Goal: Information Seeking & Learning: Learn about a topic

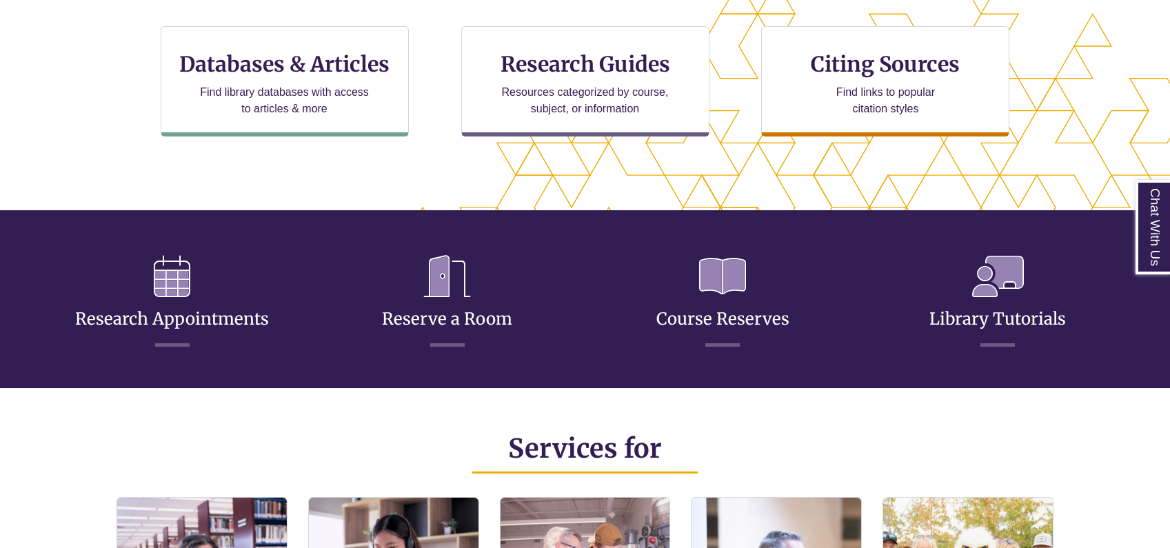
scroll to position [334, 1053]
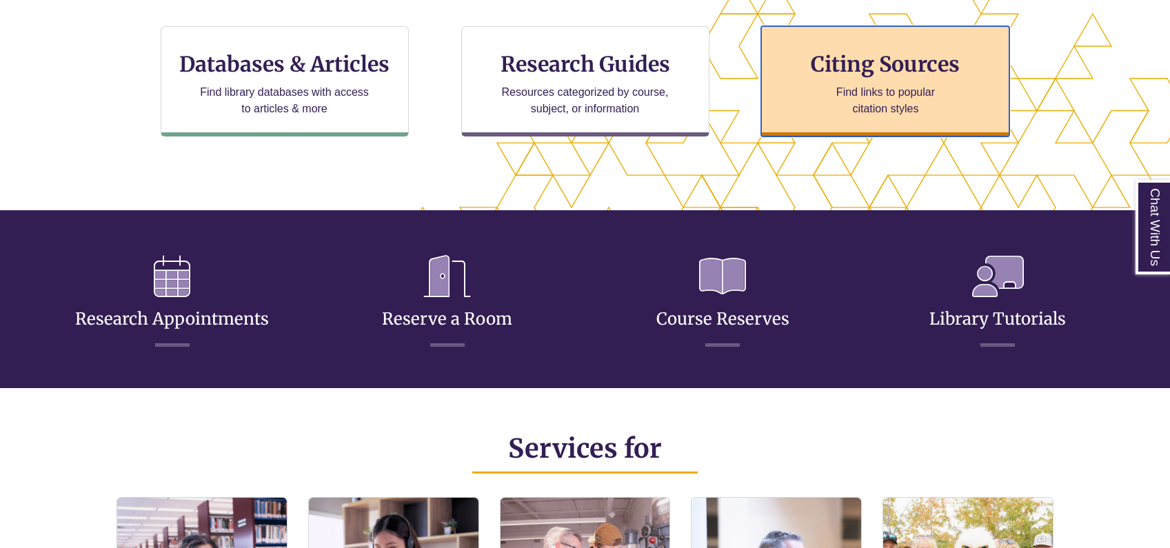
click at [886, 59] on h3 "Citing Sources" at bounding box center [886, 64] width 168 height 26
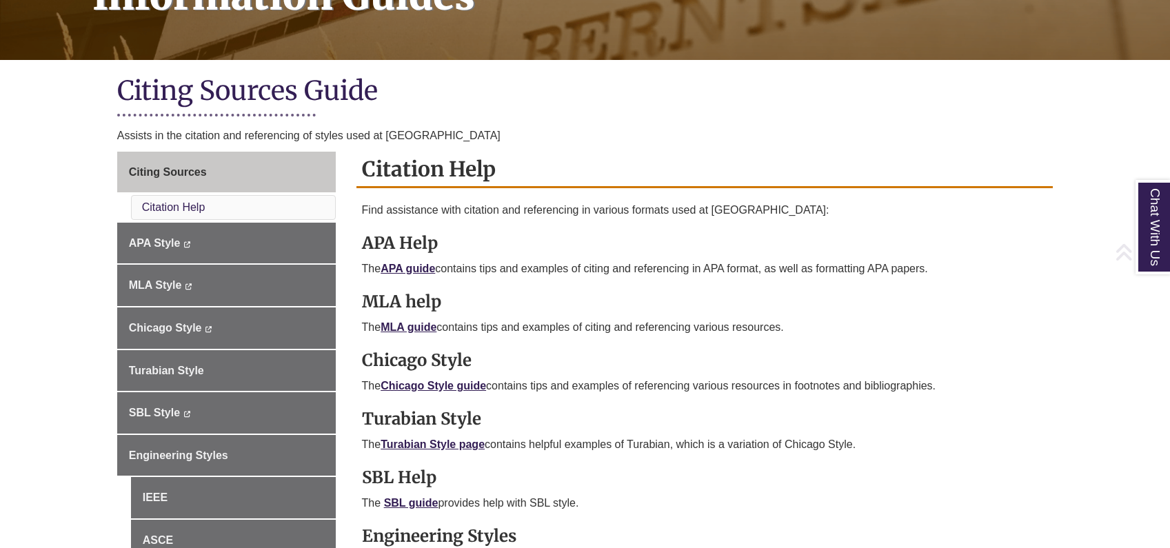
scroll to position [288, 0]
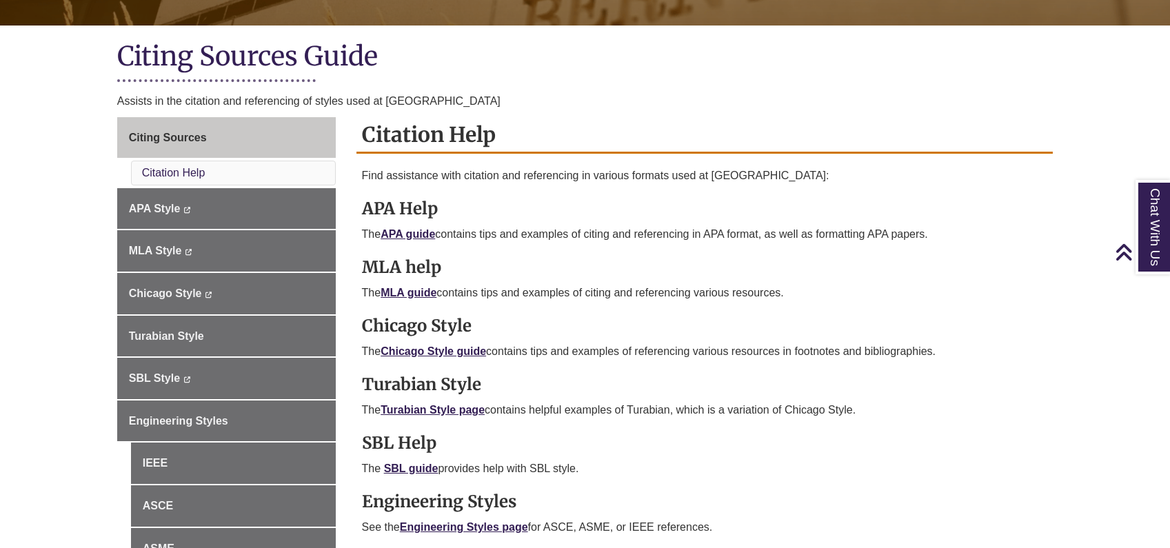
click at [459, 343] on p "The Chicago Style guide contains tips and examples of referencing various resou…" at bounding box center [705, 351] width 686 height 17
click at [462, 350] on link "Chicago Style guide" at bounding box center [433, 351] width 105 height 12
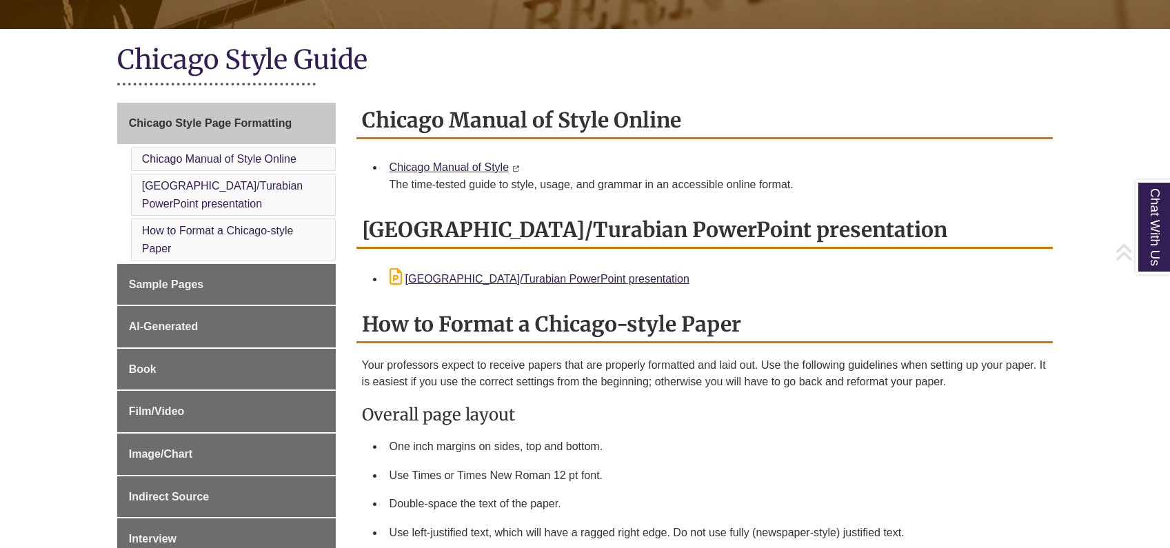
scroll to position [284, 0]
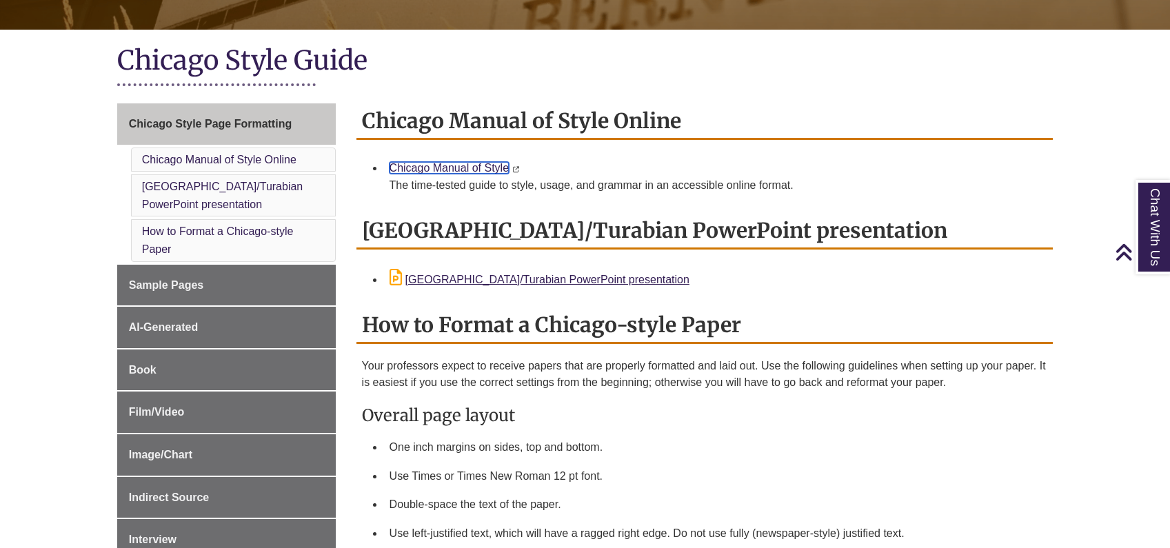
click at [446, 167] on link "Chicago Manual of Style" at bounding box center [449, 168] width 119 height 12
